Goal: Information Seeking & Learning: Learn about a topic

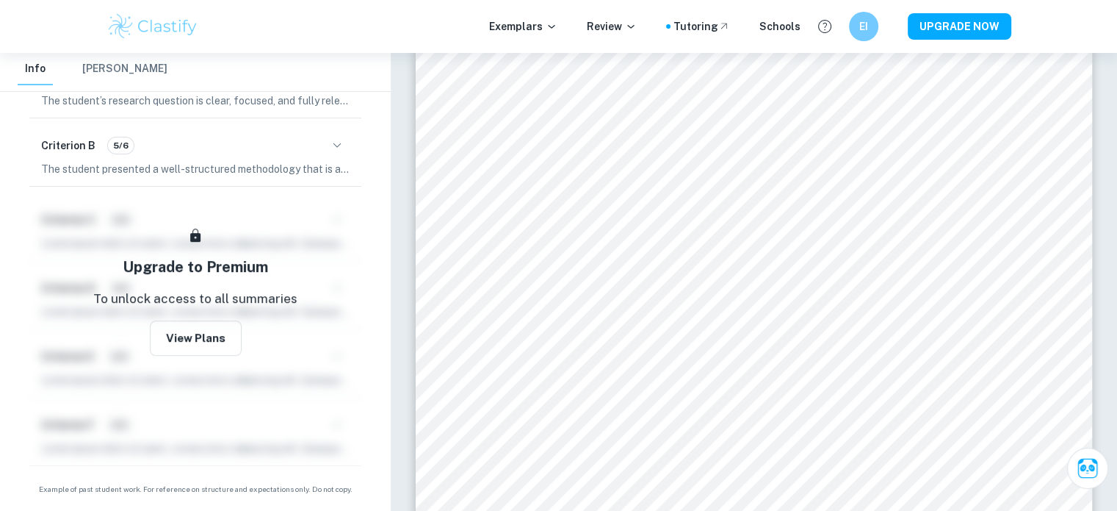
scroll to position [5612, 0]
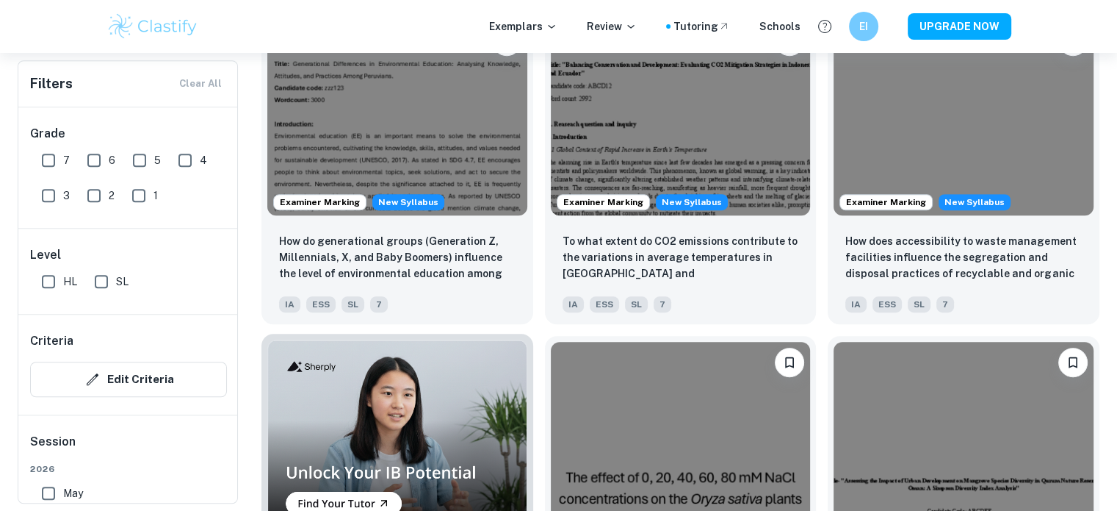
scroll to position [883, 0]
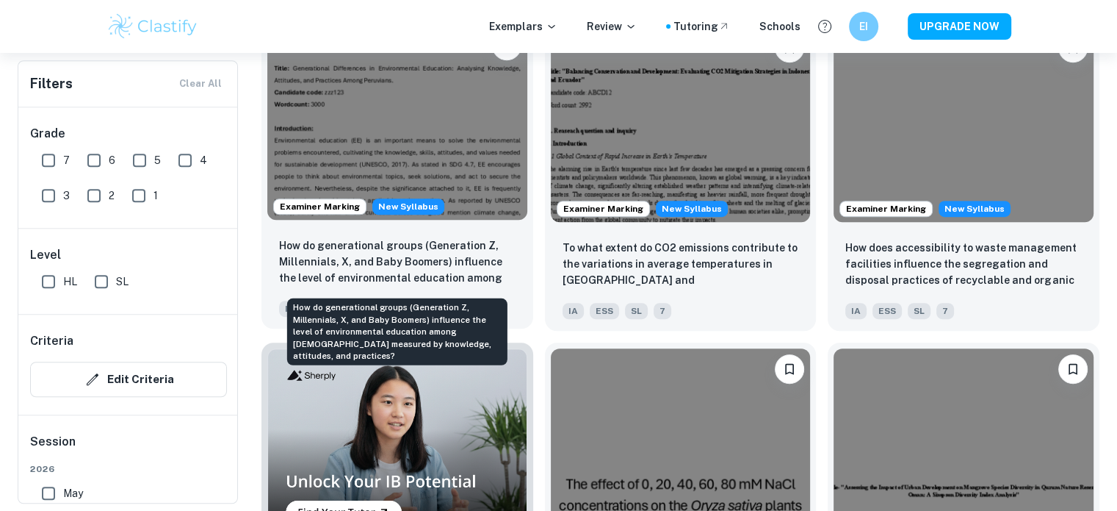
click at [431, 274] on p "How do generational groups (Generation Z, Millennials, X, and Baby Boomers) inf…" at bounding box center [397, 262] width 237 height 50
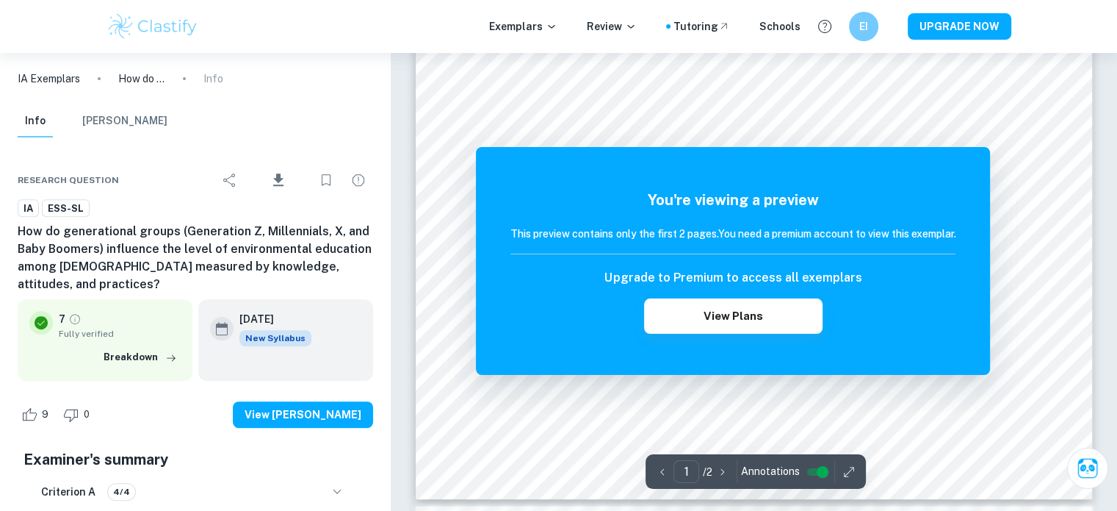
scroll to position [522, 0]
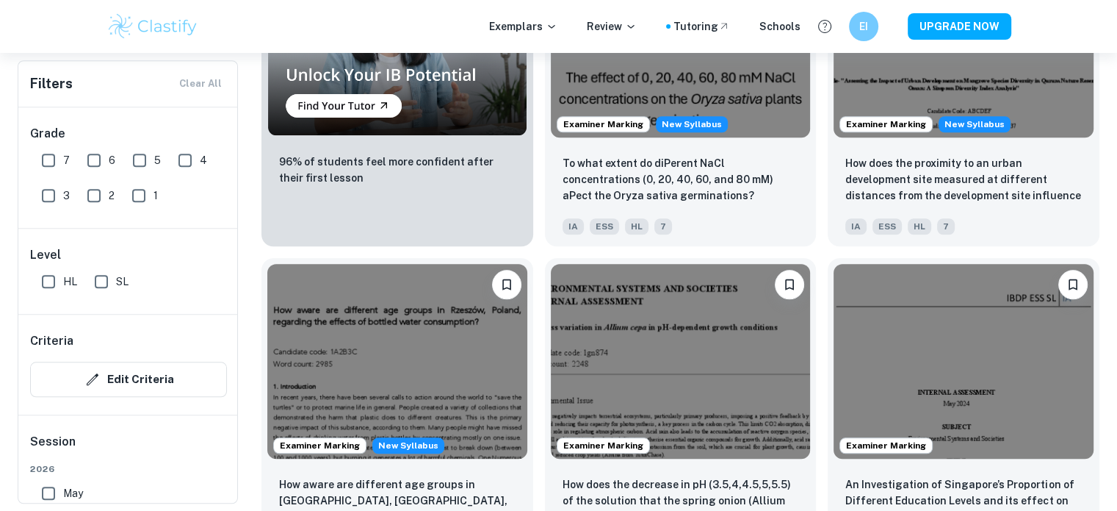
scroll to position [1290, 0]
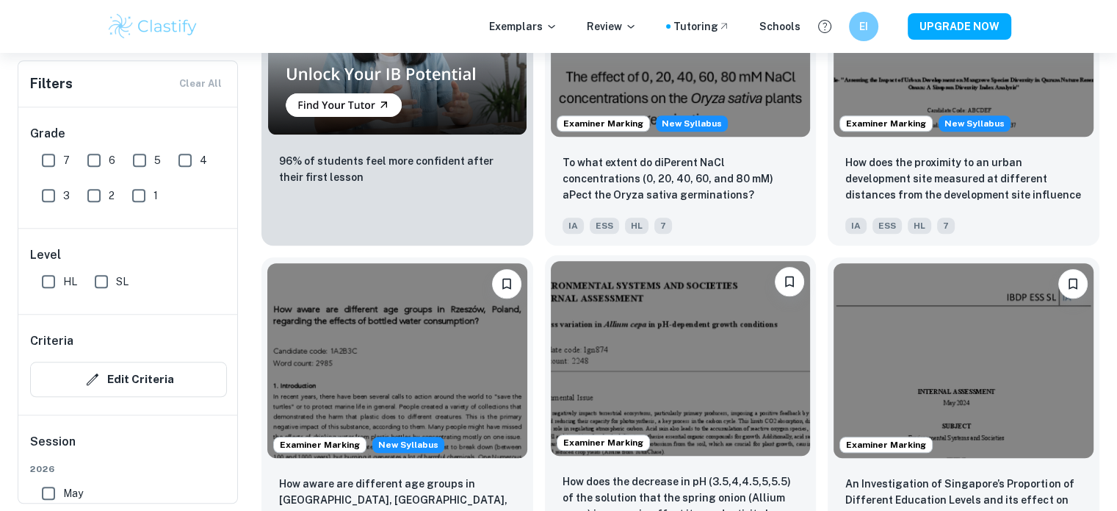
click at [672, 364] on img at bounding box center [681, 358] width 260 height 195
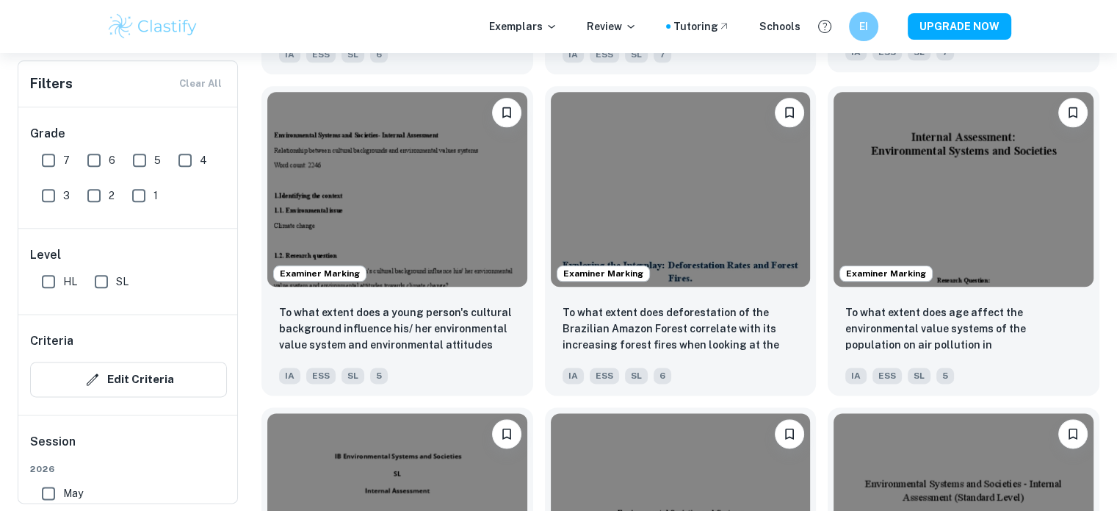
scroll to position [1781, 0]
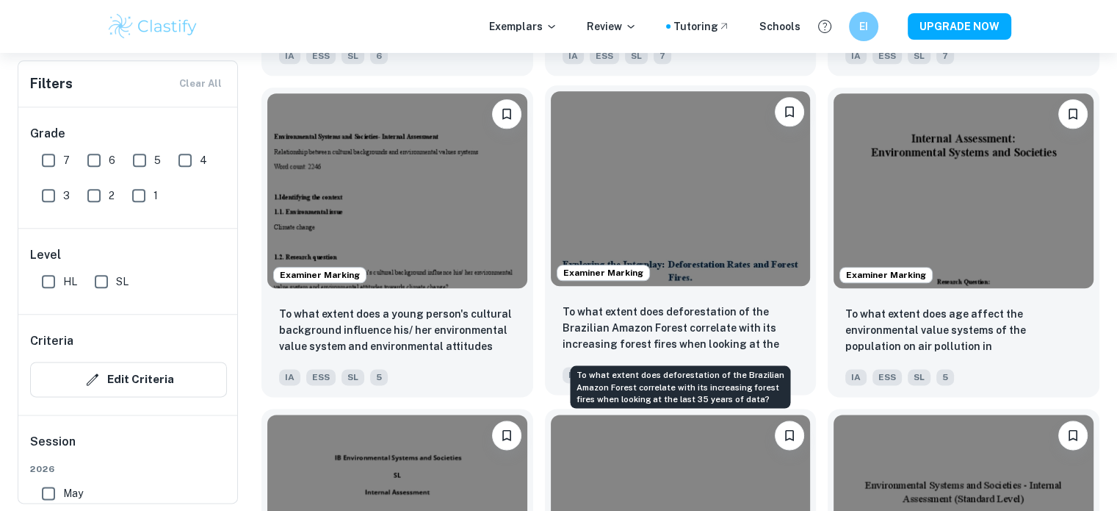
click at [749, 325] on p "To what extent does deforestation of the Brazilian Amazon Forest correlate with…" at bounding box center [681, 328] width 237 height 50
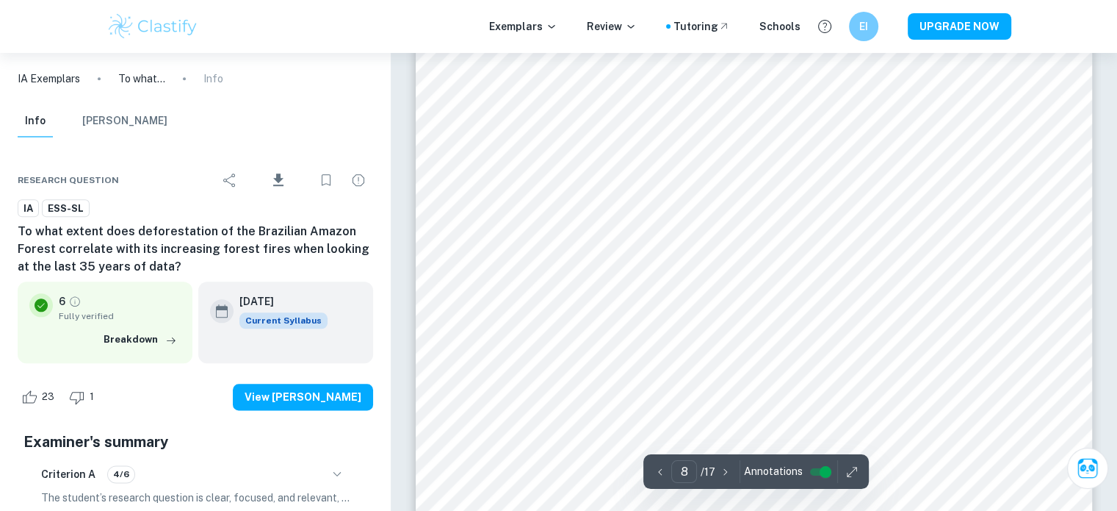
scroll to position [7262, 0]
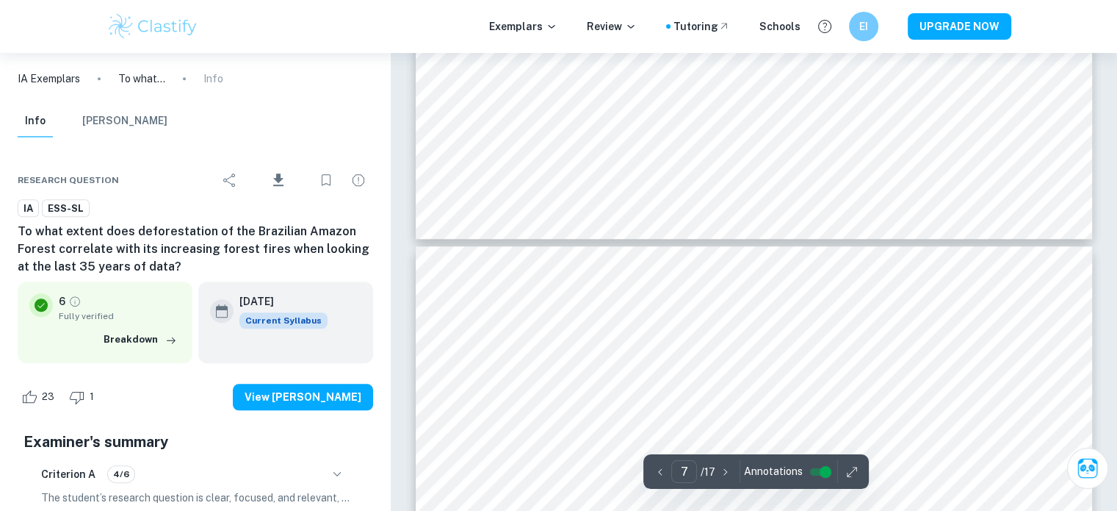
type input "8"
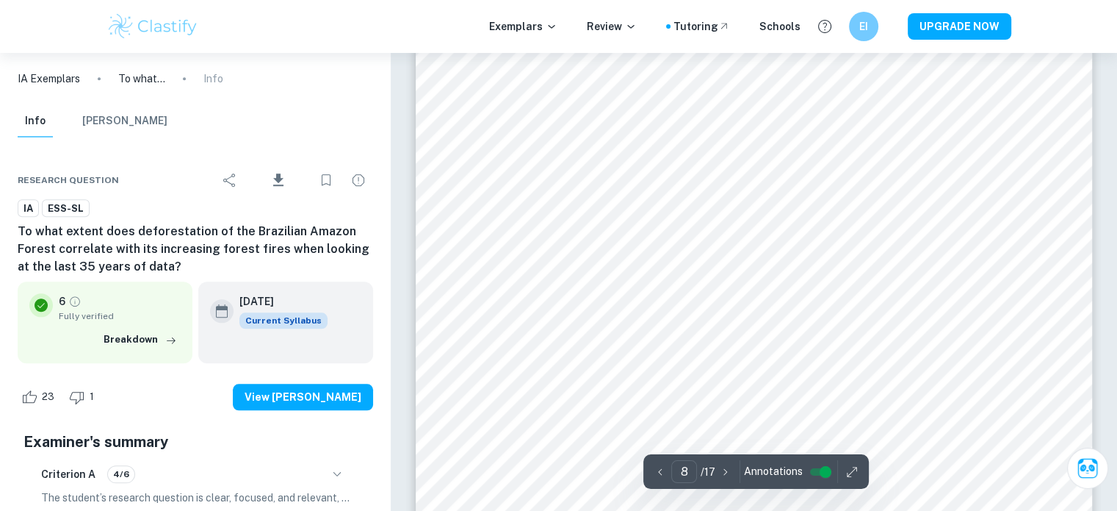
scroll to position [7059, 0]
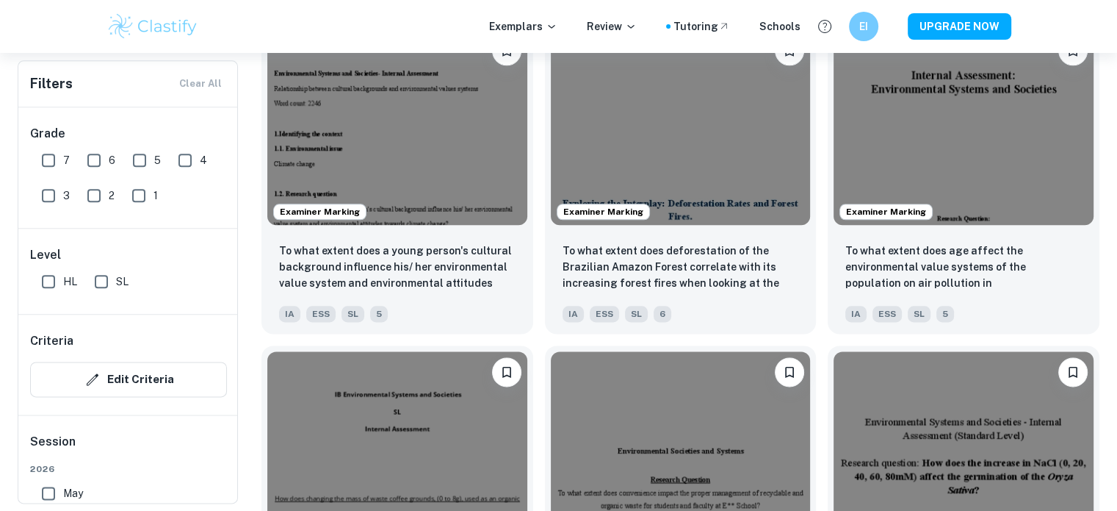
scroll to position [1845, 0]
